Goal: Transaction & Acquisition: Subscribe to service/newsletter

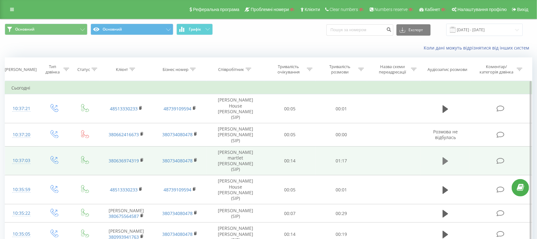
click at [446, 158] on icon at bounding box center [446, 162] width 6 height 8
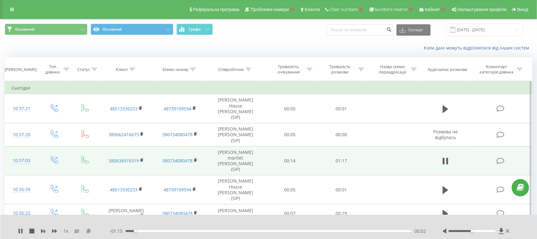
click at [89, 232] on icon at bounding box center [88, 231] width 5 height 4
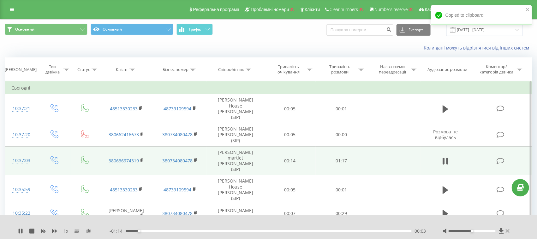
click at [25, 233] on div "1 x" at bounding box center [64, 231] width 92 height 6
click at [22, 232] on icon at bounding box center [21, 231] width 1 height 5
click at [13, 11] on icon at bounding box center [12, 9] width 4 height 4
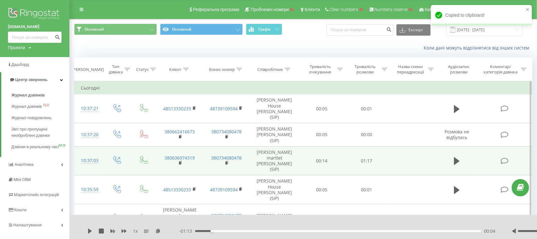
click at [34, 12] on img at bounding box center [35, 14] width 54 height 16
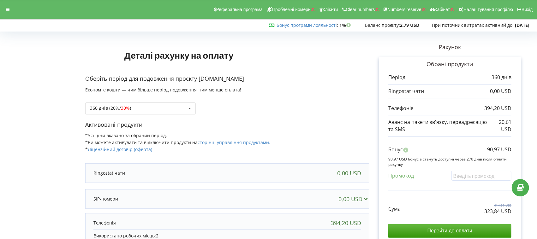
click at [0, 127] on div "Деталі рахунку на оплату Оберіть період для подовження проєкту geopro.com.ua Ек…" at bounding box center [268, 170] width 537 height 287
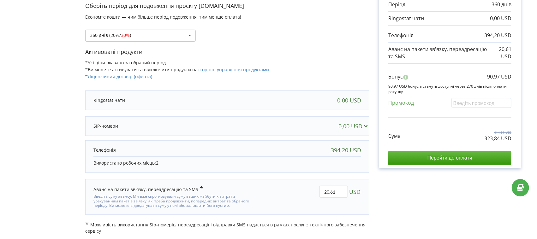
drag, startPoint x: 95, startPoint y: 34, endPoint x: 96, endPoint y: 38, distance: 3.2
click at [95, 34] on div "360 днів ( 20% / 30% )" at bounding box center [110, 35] width 41 height 4
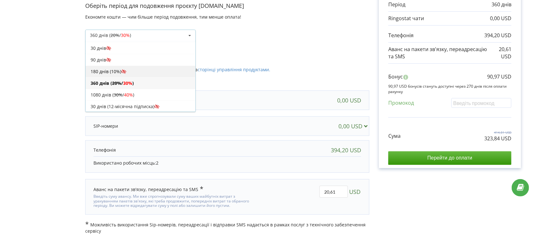
click at [107, 73] on div "180 днів (10%)" at bounding box center [141, 72] width 110 height 12
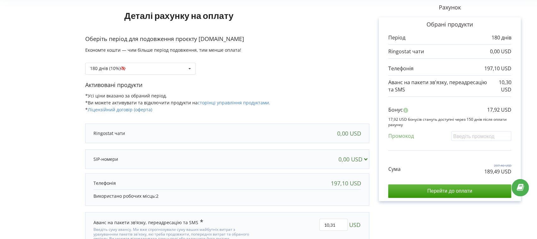
scroll to position [0, 0]
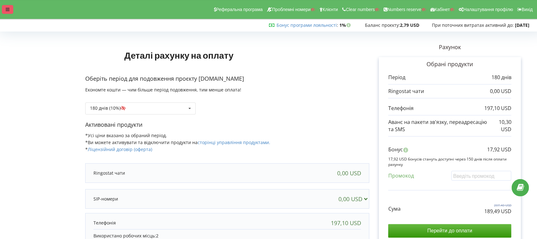
click at [8, 8] on icon at bounding box center [8, 9] width 4 height 4
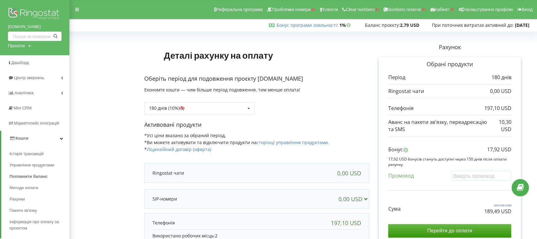
click at [53, 14] on img at bounding box center [35, 14] width 54 height 16
